Goal: Find specific page/section: Find specific page/section

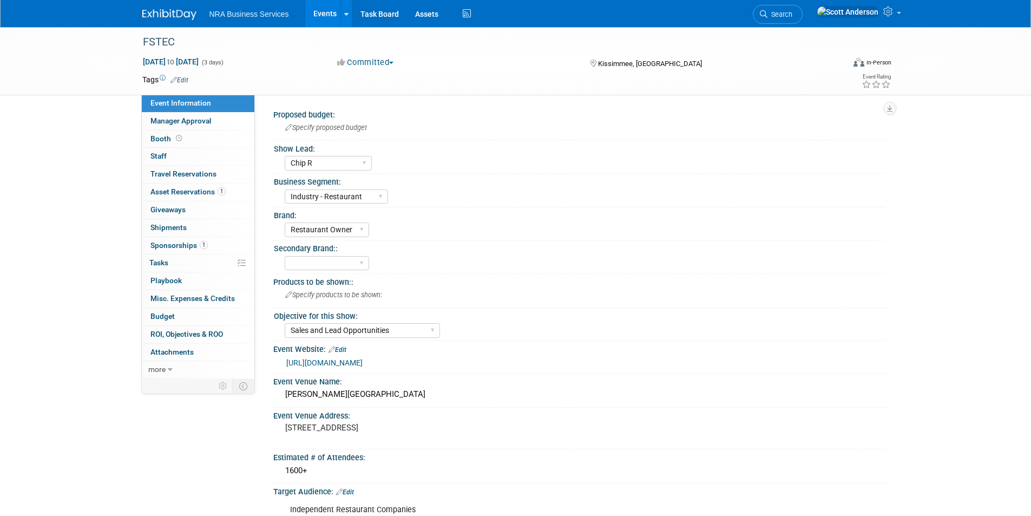
select select "Chip R"
select select "Industry - Restaurant"
select select "Restaurant Owner"
select select "Sales and Lead Opportunities"
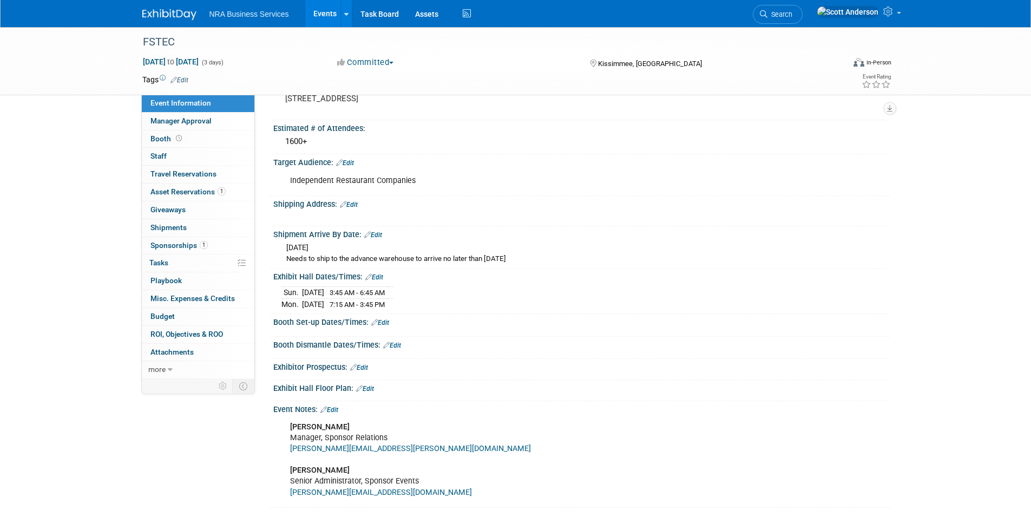
scroll to position [329, 0]
click at [177, 245] on span "Sponsorships 1" at bounding box center [179, 245] width 57 height 9
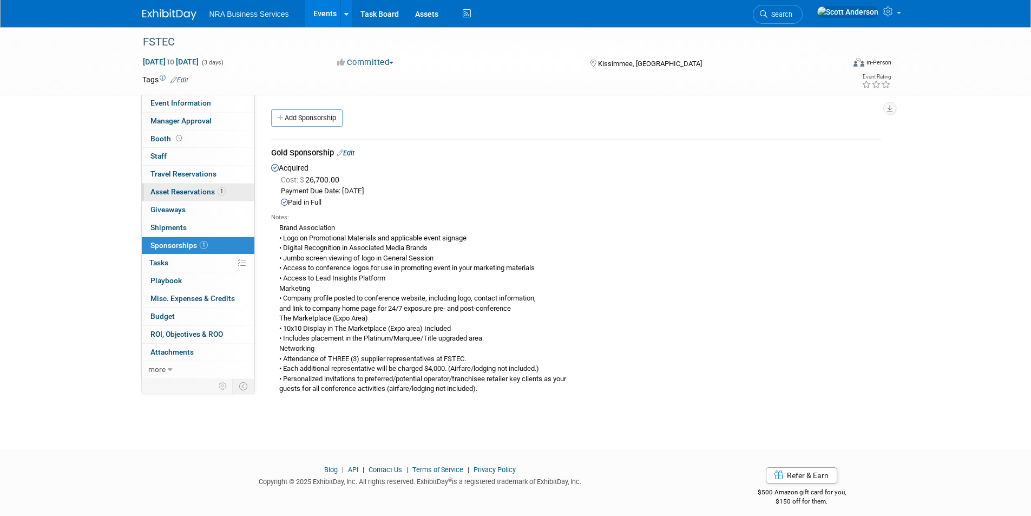
click at [178, 194] on span "Asset Reservations 1" at bounding box center [188, 191] width 75 height 9
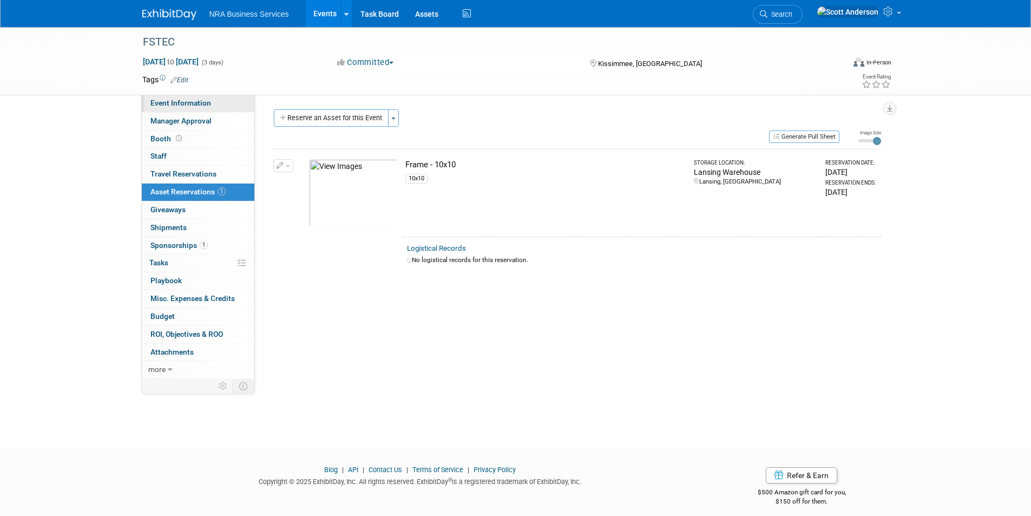
click at [200, 103] on span "Event Information" at bounding box center [181, 103] width 61 height 9
select select "Chip R"
select select "Industry - Restaurant"
select select "Restaurant Owner"
select select "Sales and Lead Opportunities"
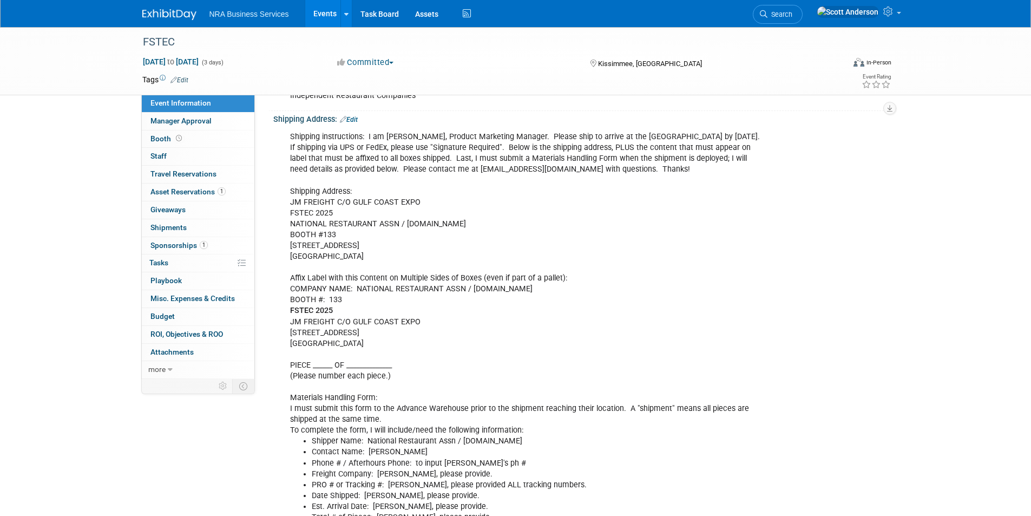
scroll to position [433, 0]
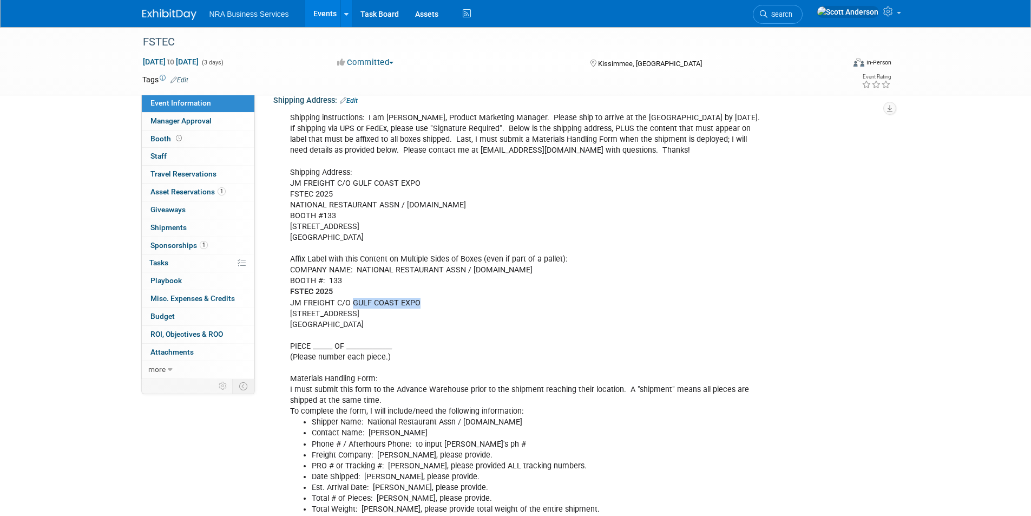
drag, startPoint x: 420, startPoint y: 302, endPoint x: 350, endPoint y: 303, distance: 69.9
click at [350, 303] on div "Shipping instructions: I am [PERSON_NAME], Product Marketing Manager. Please sh…" at bounding box center [527, 319] width 488 height 424
copy div "GULF COAST EXPO"
